Goal: Communication & Community: Participate in discussion

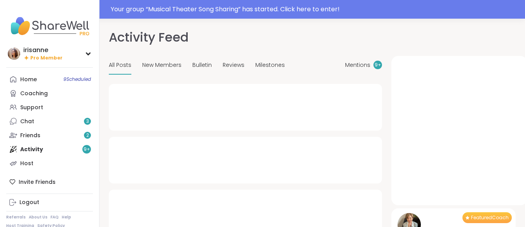
type textarea "*"
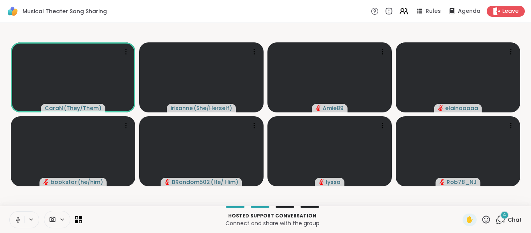
click at [16, 218] on icon at bounding box center [17, 219] width 7 height 7
click at [500, 215] on div "4" at bounding box center [504, 215] width 9 height 9
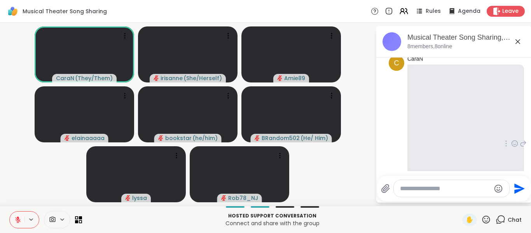
scroll to position [123, 0]
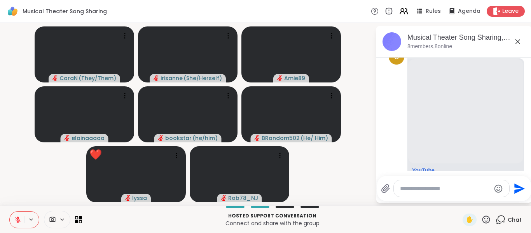
click at [481, 219] on icon at bounding box center [486, 219] width 10 height 10
click at [428, 223] on p "Connect and share with the group" at bounding box center [272, 223] width 371 height 8
click at [367, 140] on video-player-container "CaraN ( They/Them ) irisanne ( She/Herself ) Amie89 elainaaaaa bookstar ( he/hi…" at bounding box center [188, 114] width 366 height 176
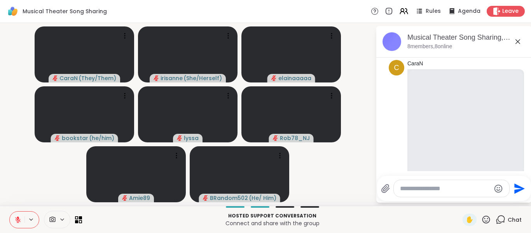
scroll to position [112, 0]
click at [311, 169] on video-player-container "CaraN ( They/Them ) irisanne ( She/Herself ) elainaaaaa bookstar ( he/him ) lys…" at bounding box center [188, 114] width 366 height 176
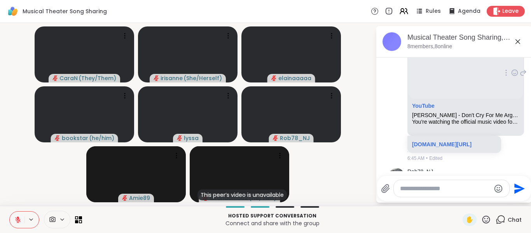
scroll to position [339, 0]
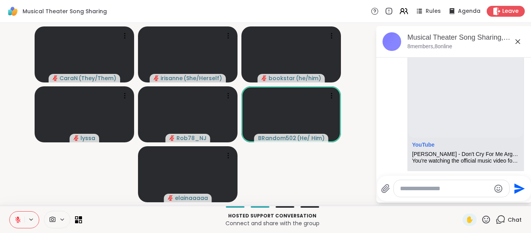
click at [481, 214] on icon at bounding box center [486, 219] width 10 height 10
click at [450, 196] on div "✋ ❤️ 👍 🌟 🎉" at bounding box center [489, 198] width 78 height 25
click at [481, 216] on icon at bounding box center [486, 219] width 10 height 10
click at [459, 202] on span "❤️" at bounding box center [463, 198] width 8 height 9
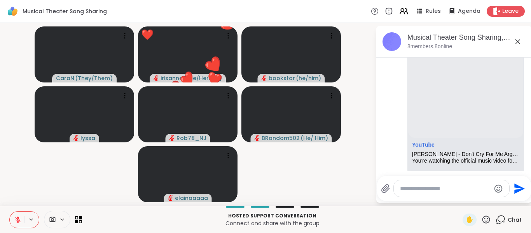
click at [42, 172] on video-player-container "CaraN ( They/Them ) ❤️ irisanne ( She/Herself ) ❤️ ❤️ ❤️ ❤️ ❤️ ❤️ ❤️ ❤️ ❤️ ❤️ ❤…" at bounding box center [188, 114] width 366 height 176
click at [19, 217] on icon at bounding box center [17, 219] width 7 height 7
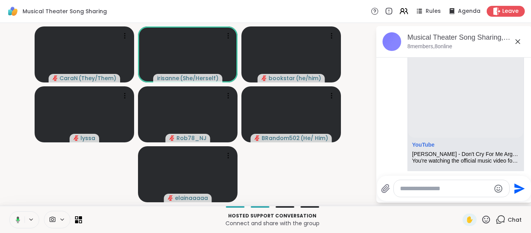
click at [19, 218] on icon at bounding box center [18, 219] width 2 height 2
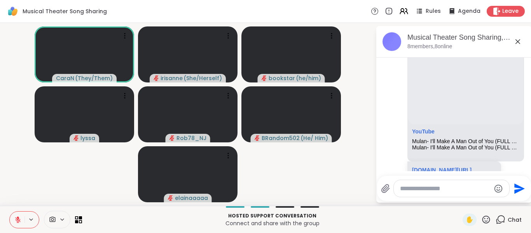
scroll to position [578, 0]
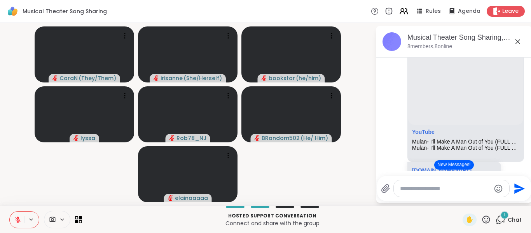
click at [354, 182] on video-player-container "CaraN ( They/Them ) irisanne ( She/Herself ) bookstar ( he/him ) lyssa Rob78_NJ…" at bounding box center [188, 114] width 366 height 176
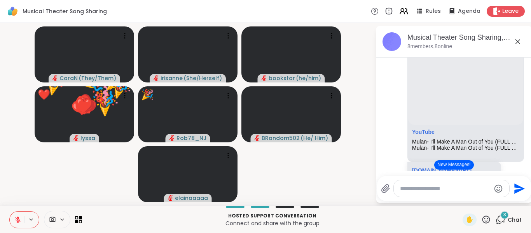
click at [12, 216] on button at bounding box center [17, 219] width 15 height 16
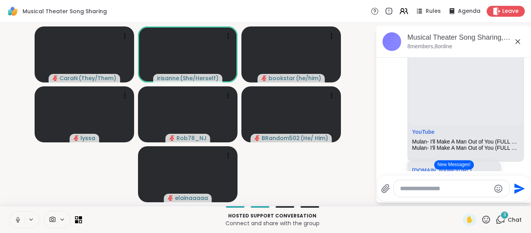
click at [12, 216] on button at bounding box center [17, 219] width 15 height 16
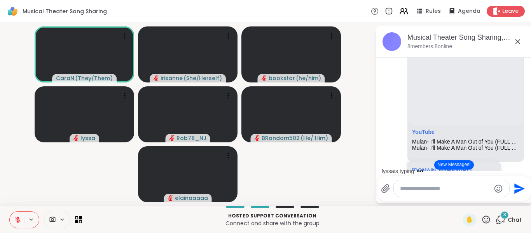
click at [12, 216] on button at bounding box center [17, 219] width 15 height 16
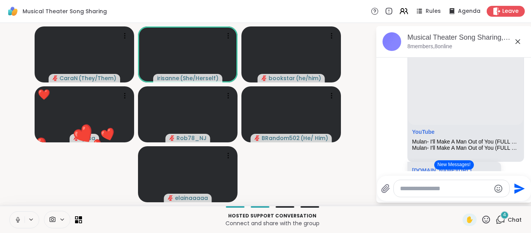
click at [12, 216] on button at bounding box center [17, 219] width 15 height 16
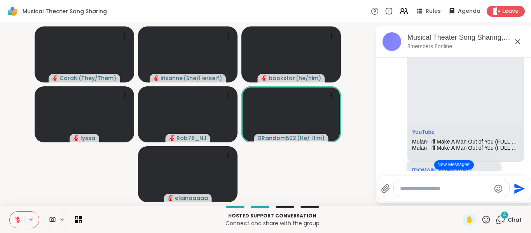
click at [12, 216] on button at bounding box center [17, 219] width 15 height 16
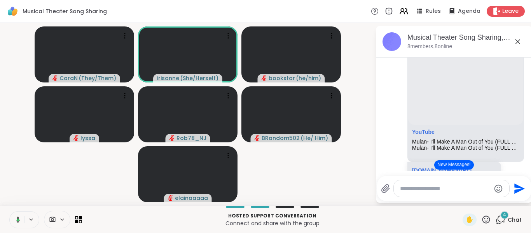
click at [12, 216] on button at bounding box center [17, 219] width 16 height 16
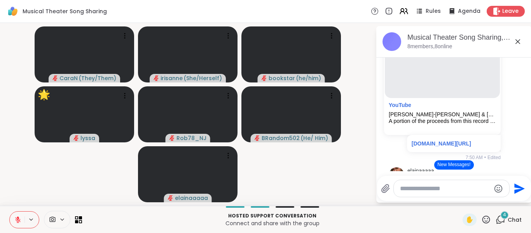
scroll to position [788, 0]
click at [21, 220] on icon at bounding box center [17, 219] width 7 height 7
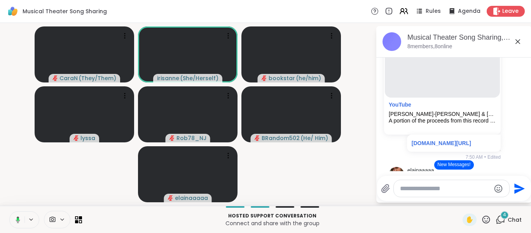
click at [21, 220] on button at bounding box center [17, 219] width 16 height 16
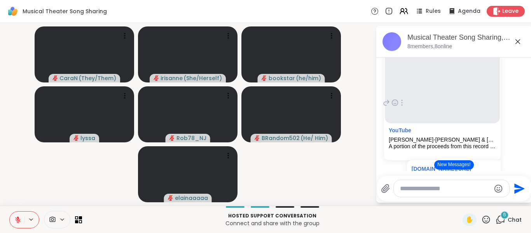
scroll to position [762, 0]
click at [19, 221] on icon at bounding box center [17, 219] width 5 height 5
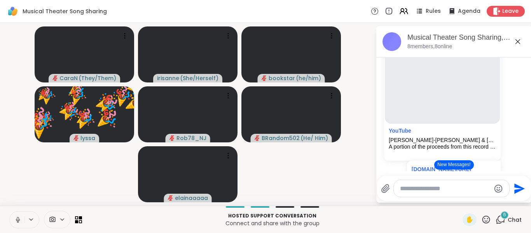
click at [19, 221] on icon at bounding box center [18, 219] width 4 height 2
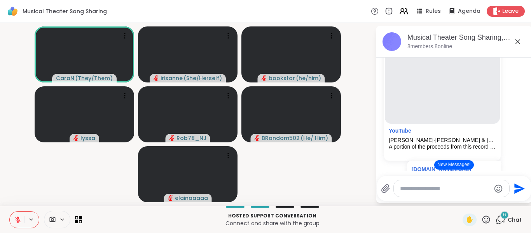
click at [19, 221] on icon at bounding box center [17, 219] width 5 height 5
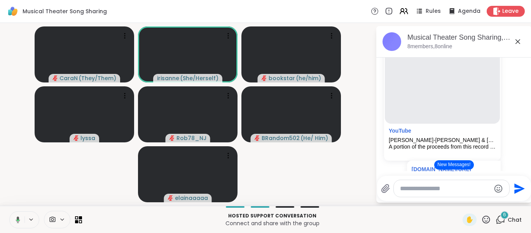
click at [19, 221] on icon at bounding box center [16, 219] width 7 height 7
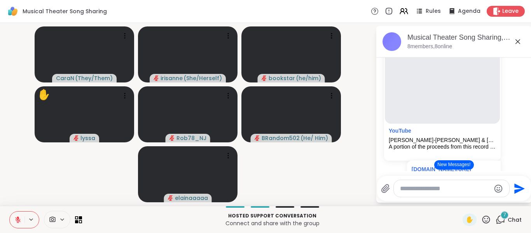
click at [481, 218] on icon at bounding box center [486, 219] width 10 height 10
click at [493, 201] on span "🌟" at bounding box center [497, 198] width 8 height 9
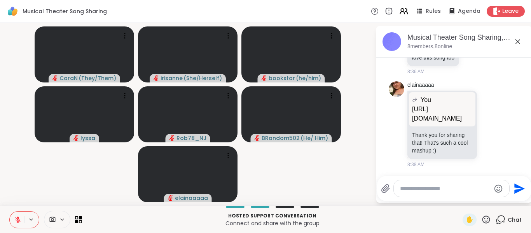
scroll to position [1989, 0]
click at [487, 120] on icon at bounding box center [490, 124] width 7 height 8
click at [468, 113] on button "Select Reaction: Thumbs up" at bounding box center [473, 112] width 16 height 16
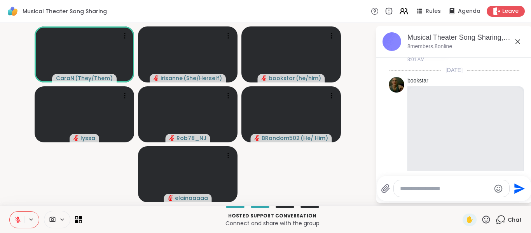
scroll to position [1207, 0]
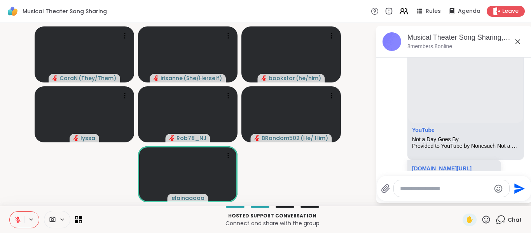
click at [7, 176] on video-player-container "CaraN ( They/Them ) irisanne ( She/Herself ) bookstar ( he/him ) lyssa Rob78_NJ…" at bounding box center [188, 114] width 366 height 176
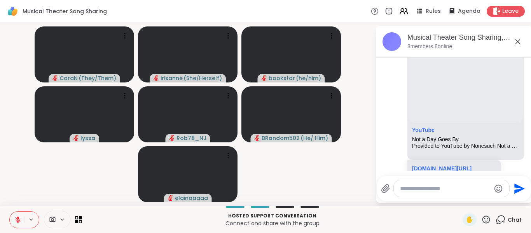
click at [19, 186] on video-player-container "CaraN ( They/Them ) irisanne ( She/Herself ) bookstar ( he/him ) lyssa Rob78_NJ…" at bounding box center [188, 114] width 366 height 176
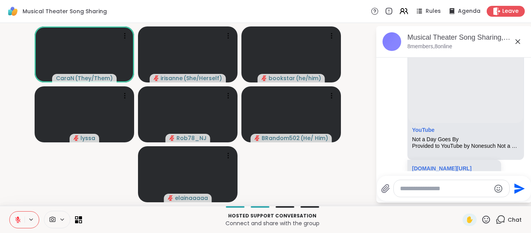
click at [42, 186] on video-player-container "CaraN ( They/Them ) irisanne ( She/Herself ) bookstar ( he/him ) lyssa Rob78_NJ…" at bounding box center [188, 114] width 366 height 176
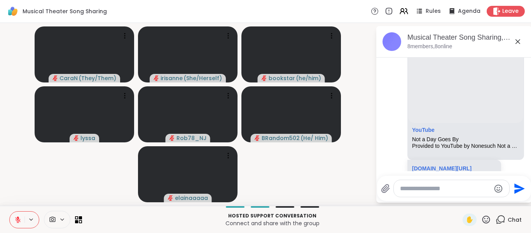
click at [16, 221] on icon at bounding box center [17, 219] width 7 height 7
click at [17, 222] on icon at bounding box center [18, 221] width 2 height 0
click at [17, 222] on icon at bounding box center [17, 219] width 7 height 7
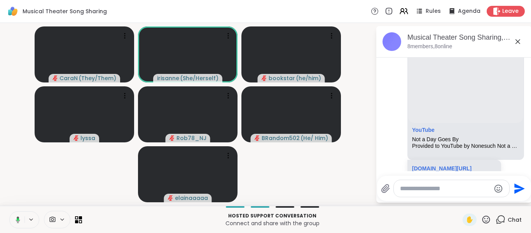
click at [17, 221] on icon at bounding box center [16, 219] width 7 height 7
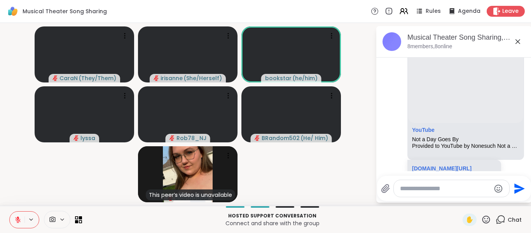
click at [482, 221] on icon at bounding box center [486, 219] width 10 height 10
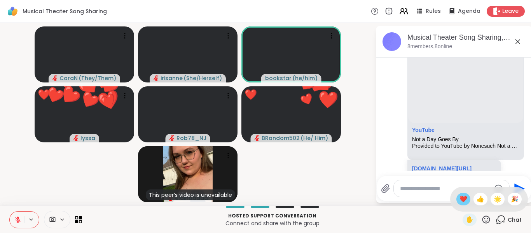
click at [460, 197] on div "❤️" at bounding box center [463, 199] width 14 height 12
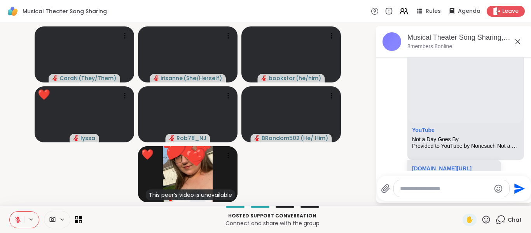
click at [22, 216] on button at bounding box center [17, 219] width 15 height 16
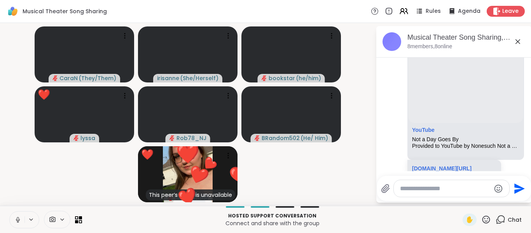
click at [22, 216] on button at bounding box center [17, 219] width 15 height 16
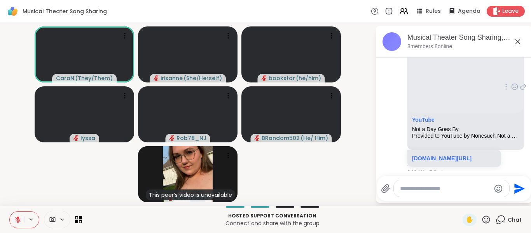
scroll to position [1218, 0]
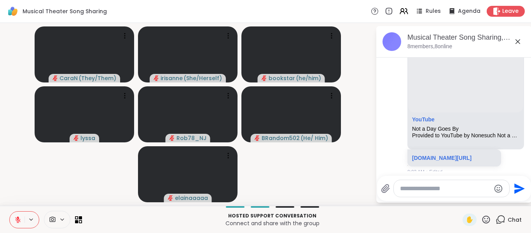
click at [482, 221] on icon at bounding box center [486, 219] width 8 height 8
click at [459, 198] on span "❤️" at bounding box center [463, 198] width 8 height 9
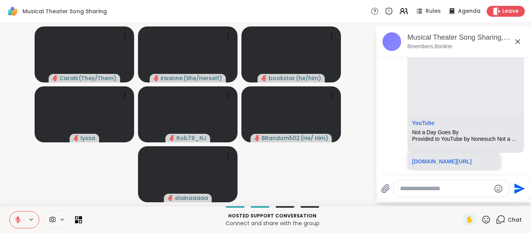
click at [321, 160] on video-player-container "CaraN ( They/Them ) irisanne ( She/Herself ) bookstar ( he/him ) lyssa Rob78_NJ…" at bounding box center [188, 114] width 366 height 176
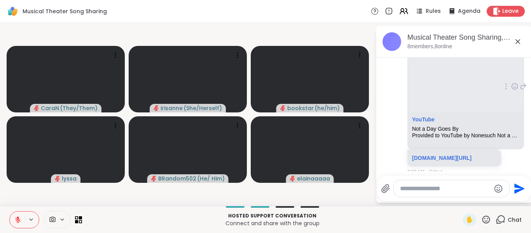
scroll to position [1218, 0]
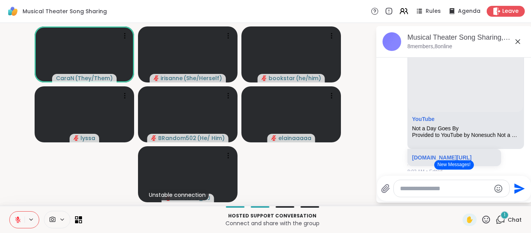
click at [18, 222] on icon at bounding box center [17, 219] width 5 height 5
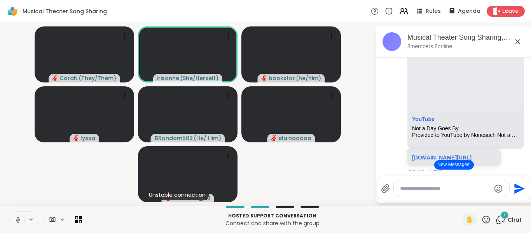
click at [18, 222] on icon at bounding box center [17, 222] width 0 height 2
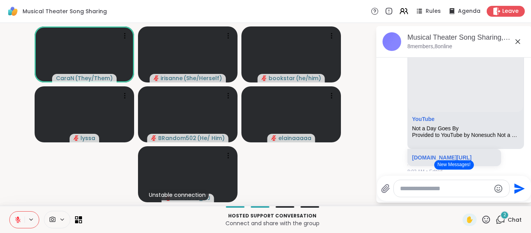
click at [517, 39] on icon at bounding box center [517, 41] width 9 height 9
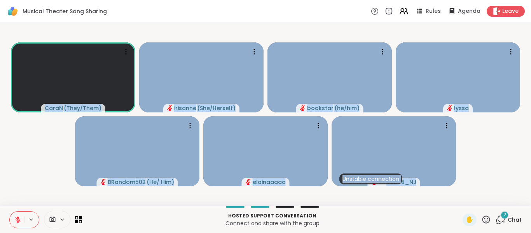
drag, startPoint x: 56, startPoint y: 137, endPoint x: 96, endPoint y: 225, distance: 96.6
click at [96, 225] on div "Musical Theater Song Sharing Rules Agenda Leave CaraN ( They/Them ) irisanne ( …" at bounding box center [265, 116] width 531 height 233
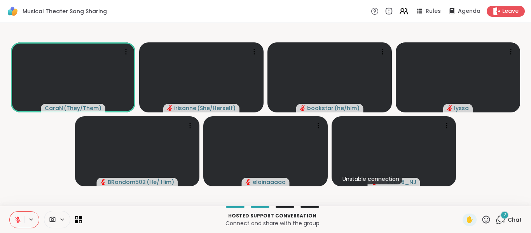
click at [504, 151] on video-player-container "CaraN ( They/Them ) irisanne ( She/Herself ) bookstar ( he/him ) lyssa BRandom5…" at bounding box center [265, 114] width 521 height 176
click at [503, 224] on div "2 Chat" at bounding box center [508, 219] width 26 height 12
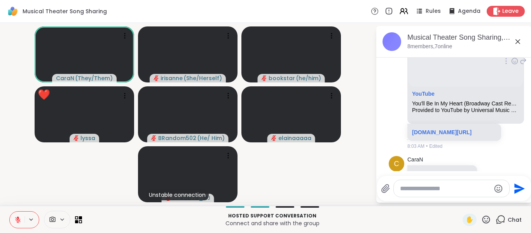
scroll to position [1460, 0]
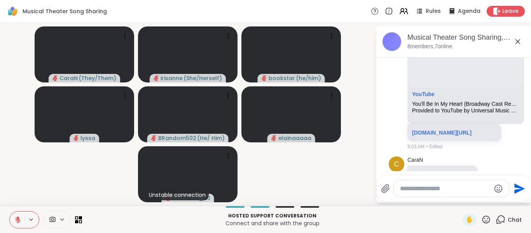
click at [437, 192] on textarea "Type your message" at bounding box center [445, 188] width 90 height 8
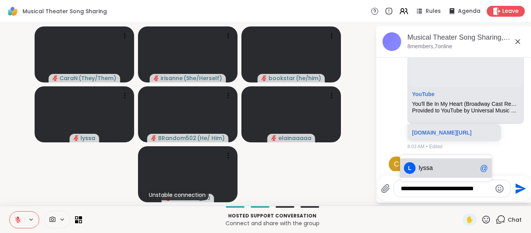
type textarea "**********"
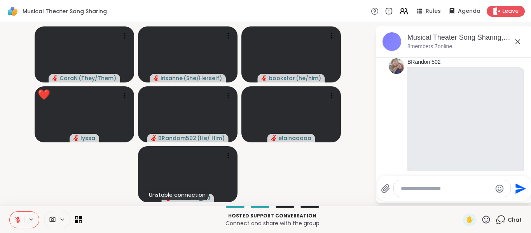
scroll to position [2526, 0]
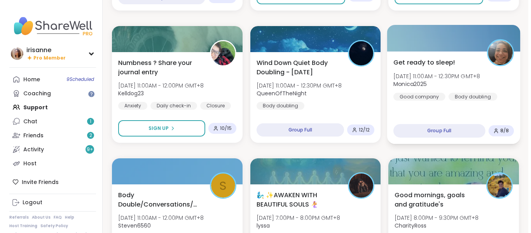
scroll to position [612, 0]
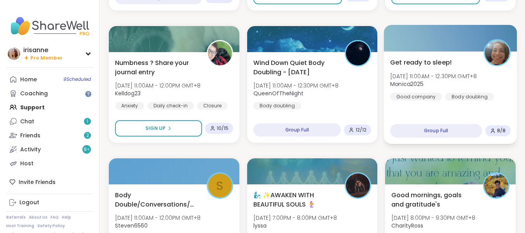
click at [457, 92] on div "Get ready to sleep! Wed, Oct 08 | 11:00AM - 12:30PM GMT+8 Monica2025 Good compa…" at bounding box center [450, 78] width 120 height 43
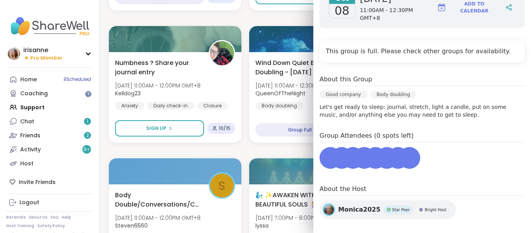
scroll to position [127, 0]
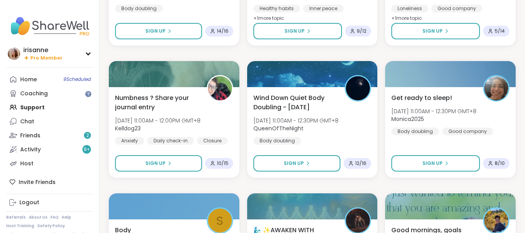
scroll to position [578, 0]
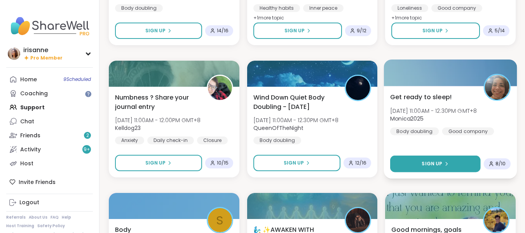
click at [436, 168] on button "Sign Up" at bounding box center [435, 163] width 90 height 17
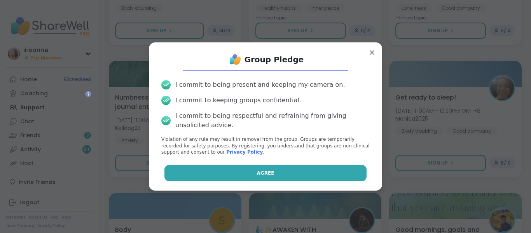
click at [295, 177] on button "Agree" at bounding box center [265, 173] width 202 height 16
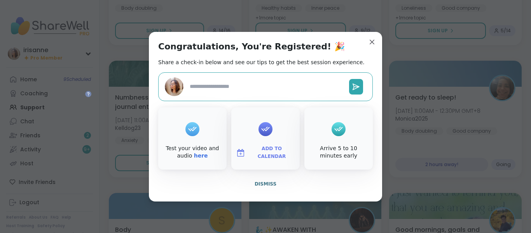
type textarea "*"
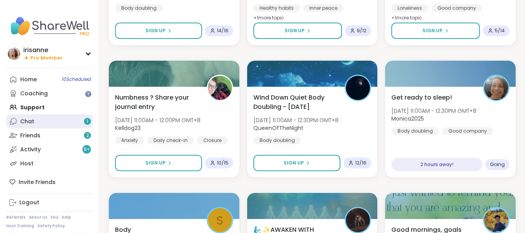
click at [63, 115] on link "Chat 1" at bounding box center [49, 121] width 87 height 14
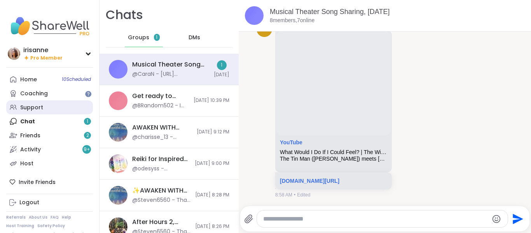
click at [62, 105] on link "Support" at bounding box center [49, 107] width 87 height 14
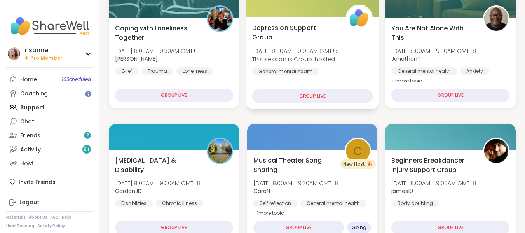
scroll to position [118, 0]
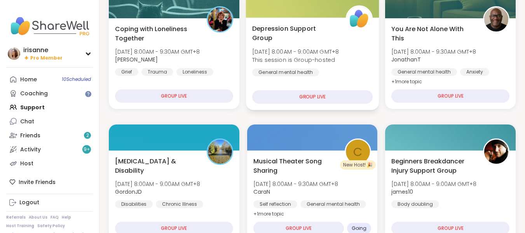
click at [289, 127] on div at bounding box center [312, 137] width 130 height 26
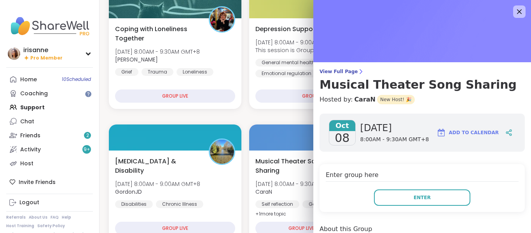
click at [403, 183] on div "Enter group here Enter" at bounding box center [421, 188] width 205 height 48
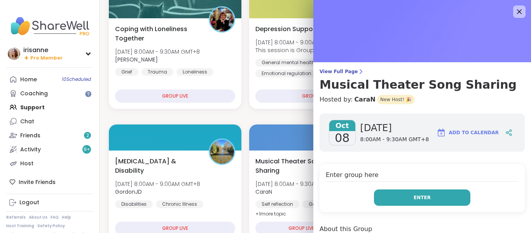
click at [400, 198] on button "Enter" at bounding box center [422, 197] width 96 height 16
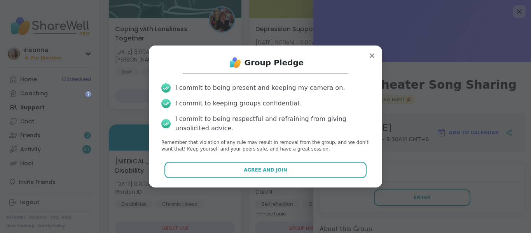
click at [302, 155] on div "I commit to being present and keeping my camera on. I commit to keeping groups …" at bounding box center [265, 118] width 221 height 82
click at [291, 179] on div "Group Pledge I commit to being present and keeping my camera on. I commit to ke…" at bounding box center [265, 116] width 221 height 129
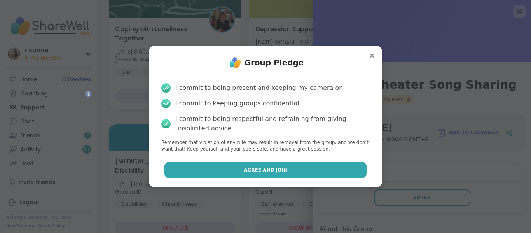
click at [298, 171] on button "Agree and Join" at bounding box center [265, 170] width 202 height 16
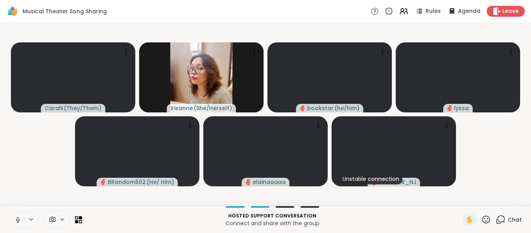
click at [19, 215] on button at bounding box center [17, 219] width 15 height 16
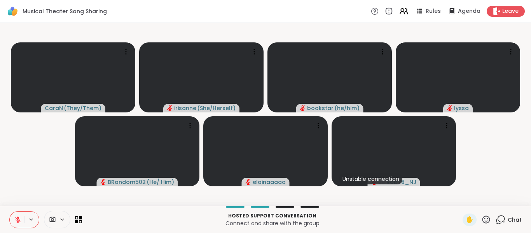
click at [50, 178] on video-player-container "CaraN ( They/Them ) irisanne ( She/Herself ) bookstar ( he/him ) lyssa BRandom5…" at bounding box center [265, 114] width 521 height 176
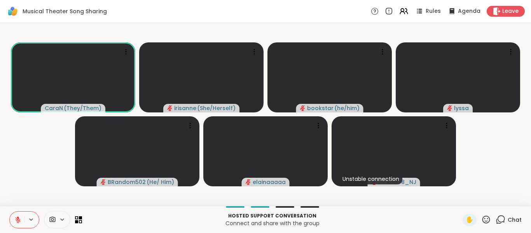
click at [495, 223] on icon at bounding box center [500, 219] width 10 height 10
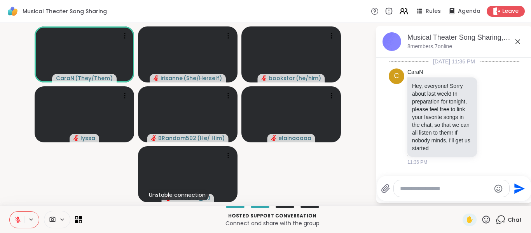
click at [468, 193] on div at bounding box center [450, 188] width 115 height 17
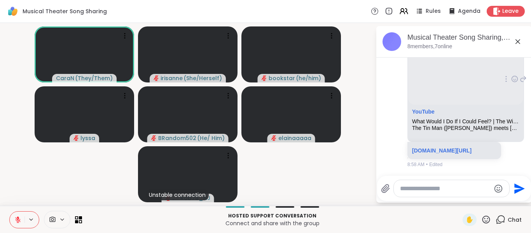
drag, startPoint x: 469, startPoint y: 190, endPoint x: 434, endPoint y: 169, distance: 40.7
click at [434, 169] on div "Musical Theater Song Sharing, [DATE] 8 members, 7 online [DATE] 11:36 PM C Cara…" at bounding box center [453, 114] width 155 height 176
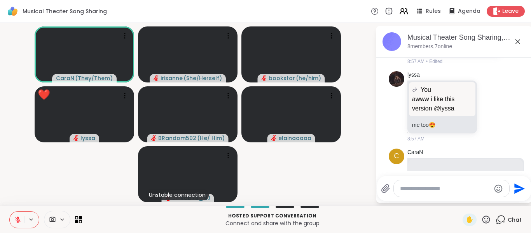
scroll to position [2301, 0]
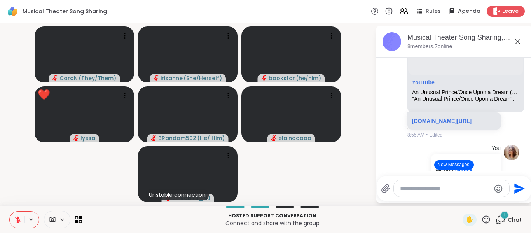
click at [17, 222] on icon at bounding box center [17, 219] width 7 height 7
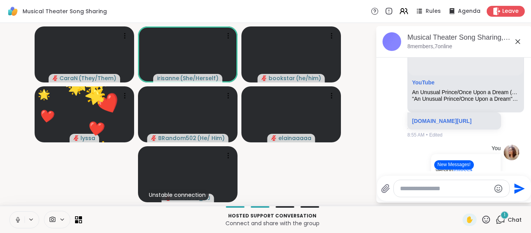
click at [17, 222] on icon at bounding box center [18, 221] width 2 height 0
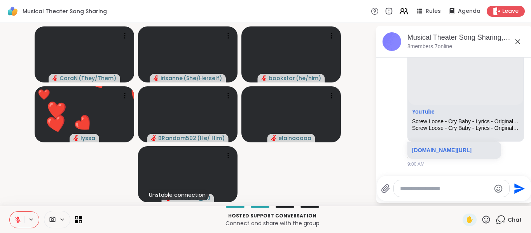
scroll to position [3092, 0]
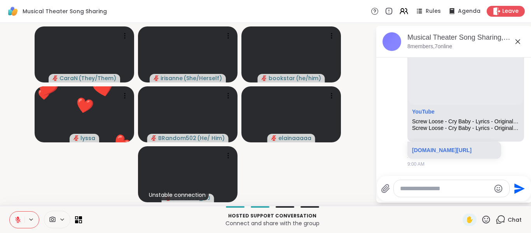
click at [444, 193] on div at bounding box center [450, 188] width 115 height 17
click at [445, 191] on textarea "Type your message" at bounding box center [445, 188] width 90 height 8
paste textarea "**********"
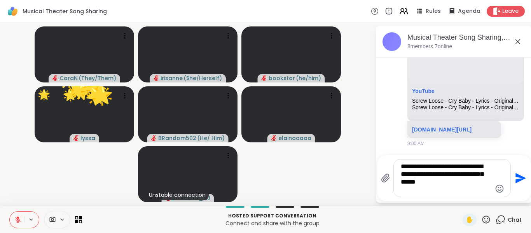
type textarea "**********"
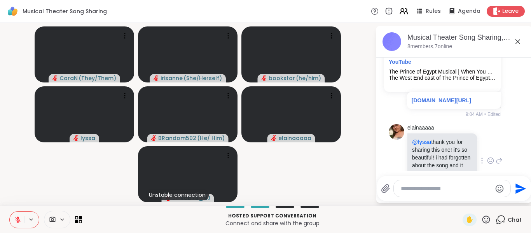
scroll to position [3200, 0]
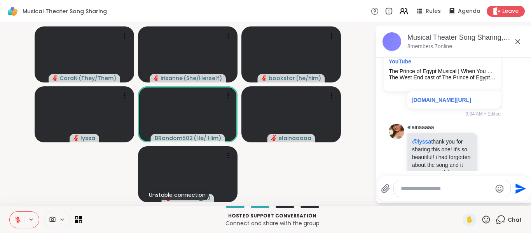
click at [312, 182] on video-player-container "CaraN ( They/Them ) irisanne ( She/Herself ) bookstar ( he/him ) lyssa BRandom5…" at bounding box center [188, 114] width 366 height 176
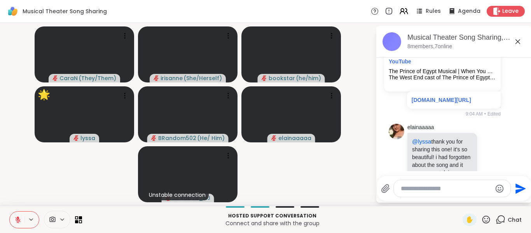
click at [90, 190] on video-player-container "CaraN ( They/Them ) irisanne ( She/Herself ) bookstar ( he/him ) 🌟 lyssa 🌟 🌟 🌟 …" at bounding box center [188, 114] width 366 height 176
click at [17, 222] on icon at bounding box center [17, 219] width 7 height 7
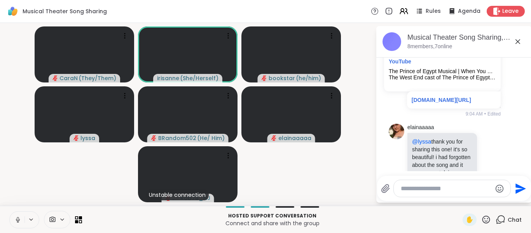
click at [17, 222] on icon at bounding box center [18, 221] width 2 height 0
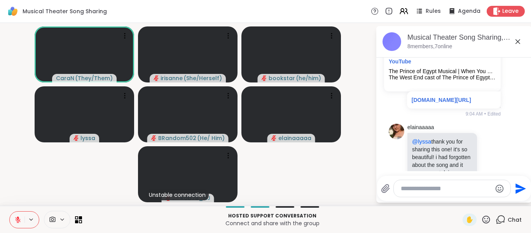
click at [17, 222] on icon at bounding box center [17, 219] width 7 height 7
click at [15, 220] on icon at bounding box center [17, 219] width 7 height 7
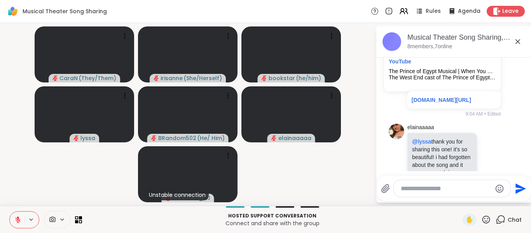
click at [15, 220] on icon at bounding box center [17, 219] width 7 height 7
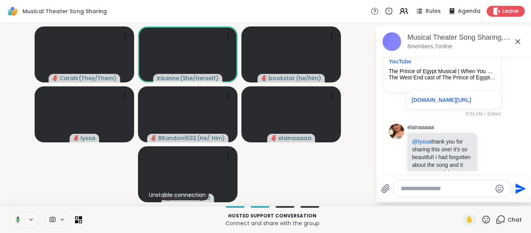
click at [14, 220] on icon at bounding box center [16, 219] width 7 height 7
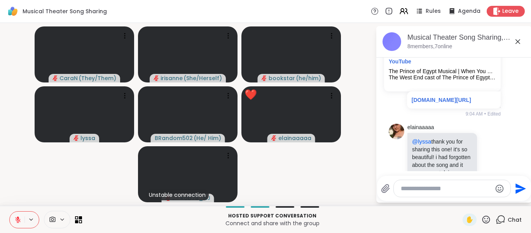
click at [7, 216] on div "Hosted support conversation Connect and share with the group ✋ Chat" at bounding box center [265, 218] width 531 height 27
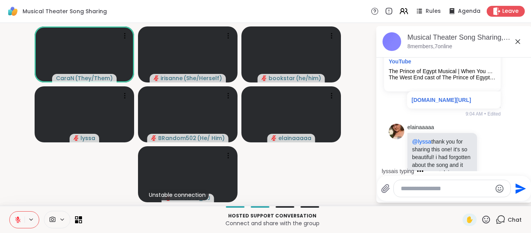
click at [18, 217] on icon at bounding box center [18, 217] width 2 height 3
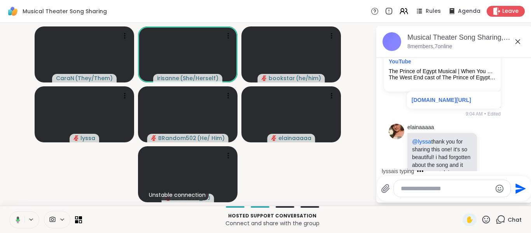
click at [18, 217] on icon at bounding box center [18, 219] width 4 height 7
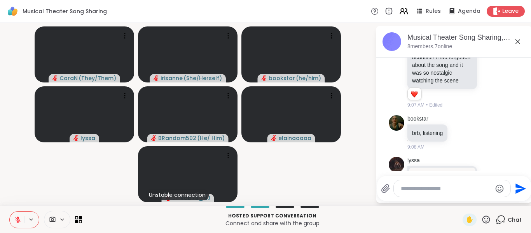
scroll to position [3207, 0]
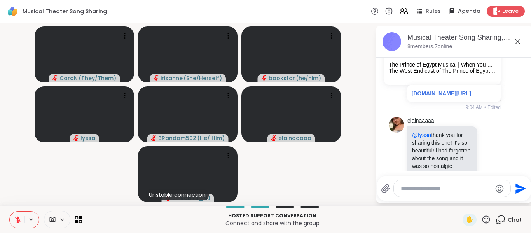
drag, startPoint x: 460, startPoint y: 195, endPoint x: 461, endPoint y: 191, distance: 4.1
click at [461, 191] on div at bounding box center [451, 188] width 117 height 17
click at [461, 191] on textarea "Type your message" at bounding box center [445, 188] width 90 height 8
type textarea "*"
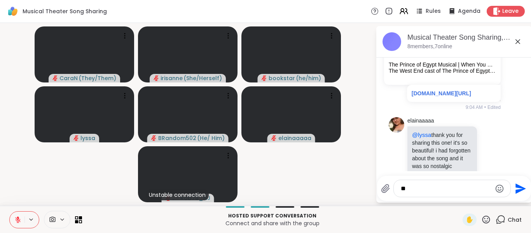
type textarea "*"
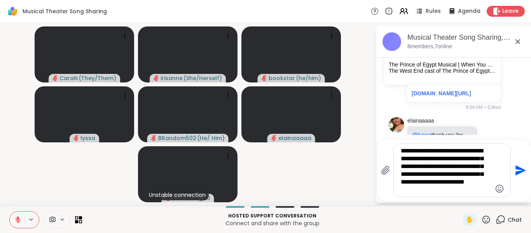
type textarea "**********"
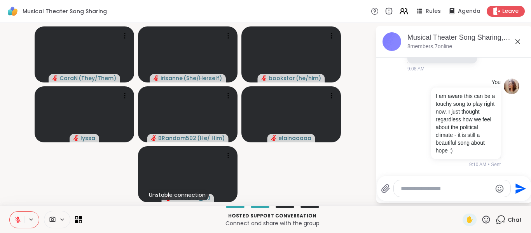
scroll to position [3645, 0]
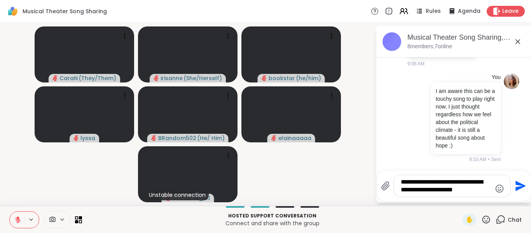
type textarea "**********"
click at [520, 185] on icon "Send" at bounding box center [520, 186] width 10 height 10
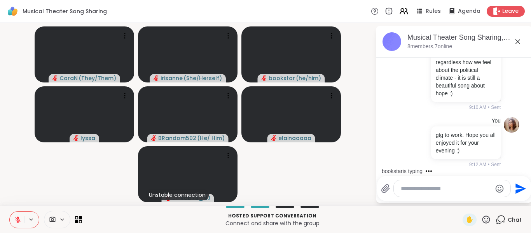
scroll to position [3713, 0]
click at [20, 222] on icon at bounding box center [17, 219] width 7 height 7
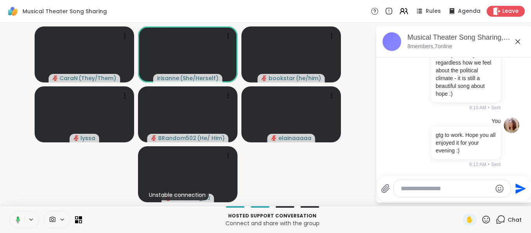
click at [20, 222] on button at bounding box center [17, 219] width 16 height 16
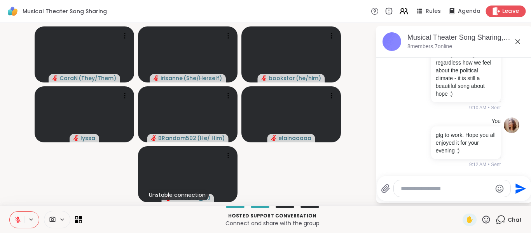
click at [495, 7] on div "Leave" at bounding box center [505, 10] width 40 height 11
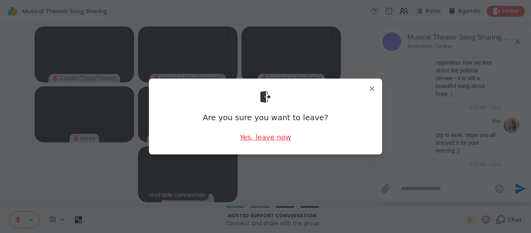
click at [263, 135] on div "Yes, leave now" at bounding box center [265, 137] width 51 height 10
